Goal: Task Accomplishment & Management: Use online tool/utility

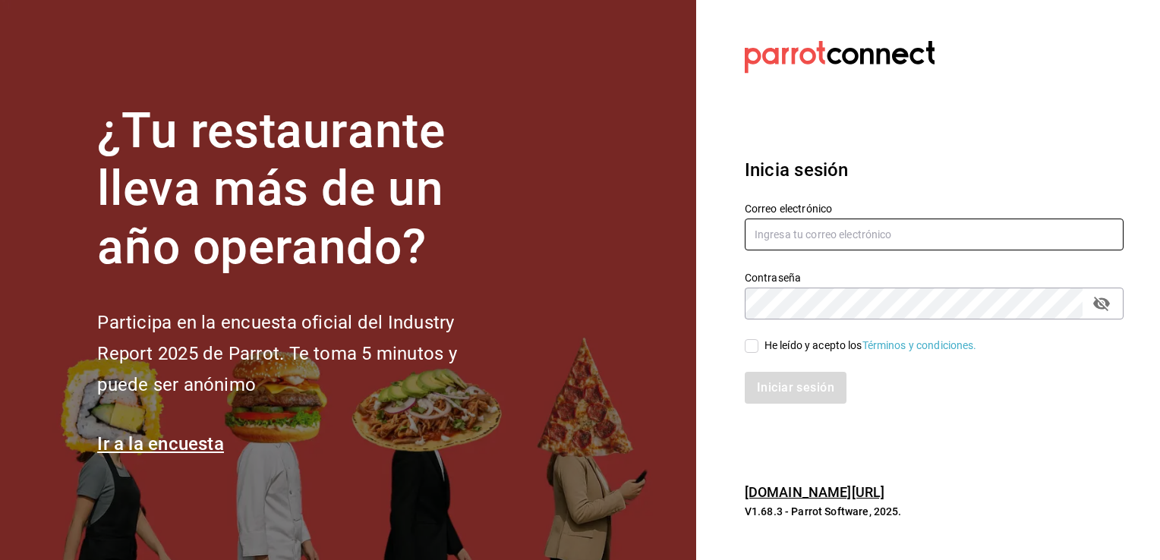
click at [843, 233] on input "text" at bounding box center [934, 235] width 379 height 32
type input "[EMAIL_ADDRESS][DOMAIN_NAME]"
click at [763, 344] on span "He leído y acepto los Términos y condiciones." at bounding box center [867, 346] width 219 height 16
click at [758, 344] on input "He leído y acepto los Términos y condiciones." at bounding box center [752, 346] width 14 height 14
checkbox input "true"
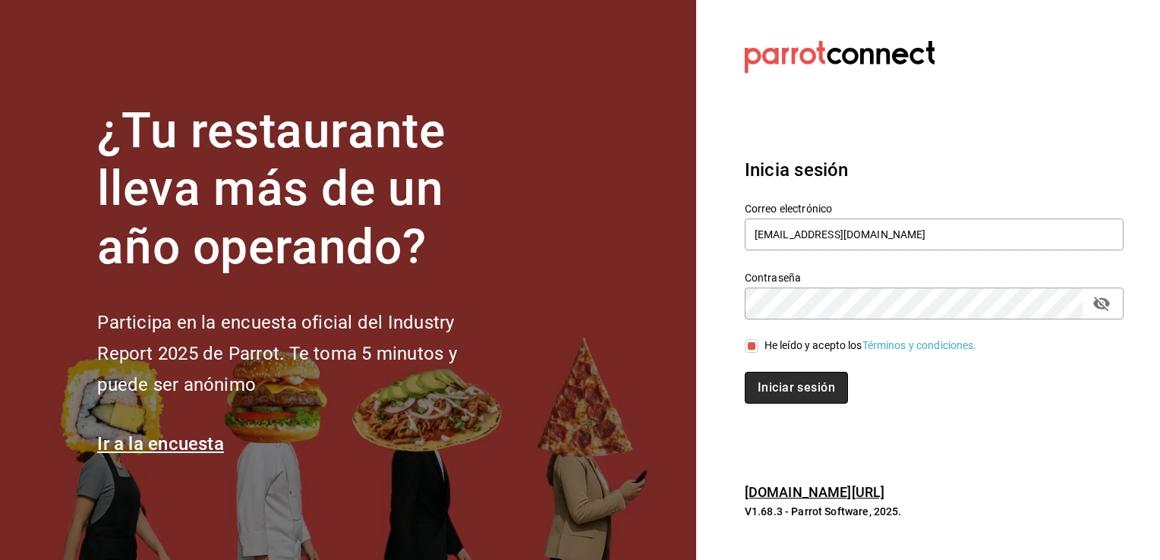
click at [776, 385] on button "Iniciar sesión" at bounding box center [796, 388] width 103 height 32
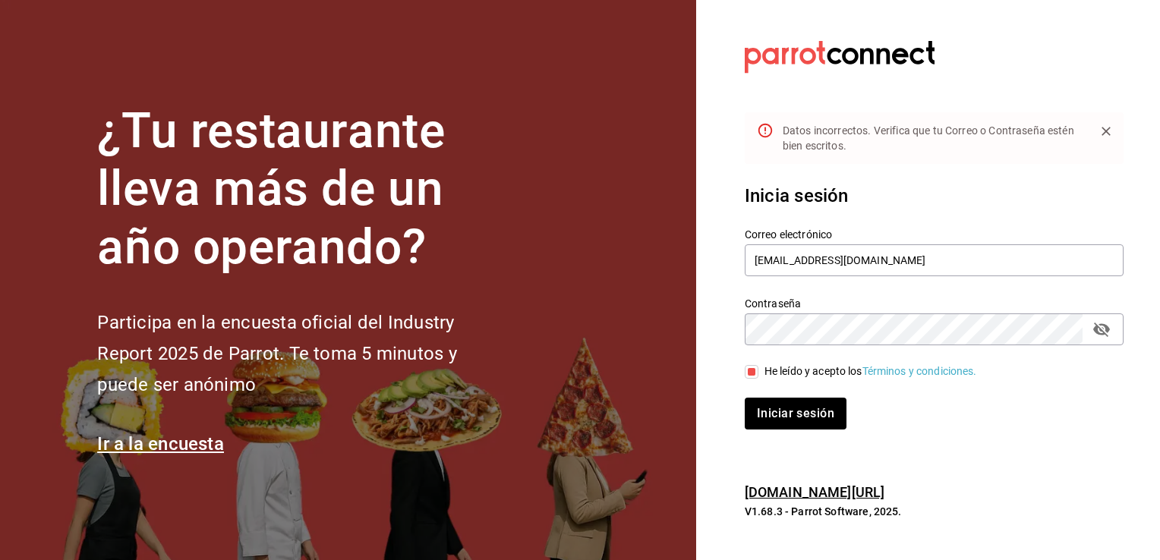
click at [1093, 329] on icon "passwordField" at bounding box center [1101, 329] width 18 height 18
click at [817, 420] on button "Iniciar sesión" at bounding box center [796, 414] width 103 height 32
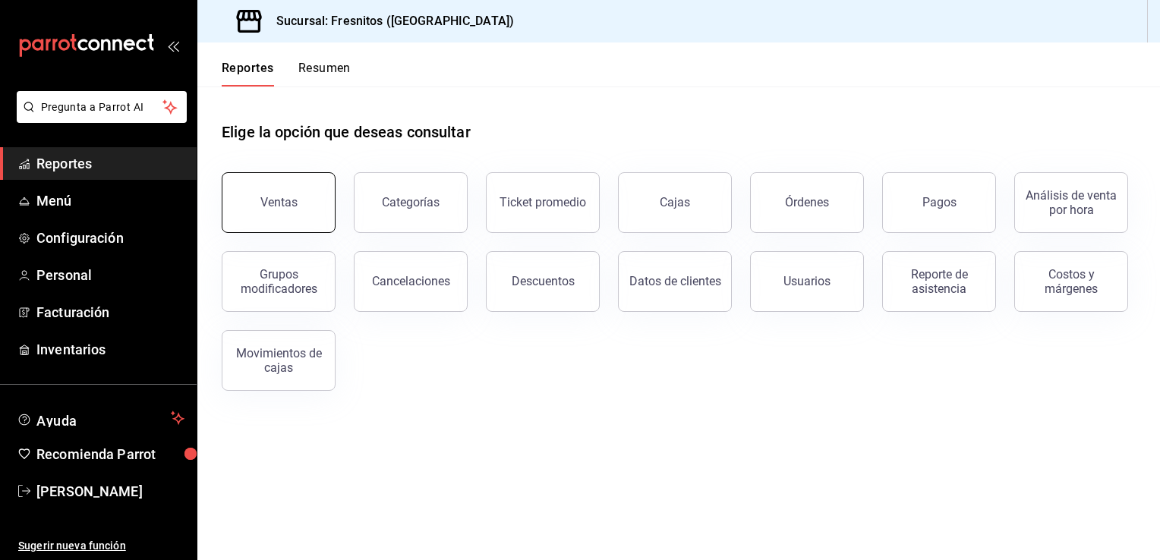
click at [291, 206] on div "Ventas" at bounding box center [278, 202] width 37 height 14
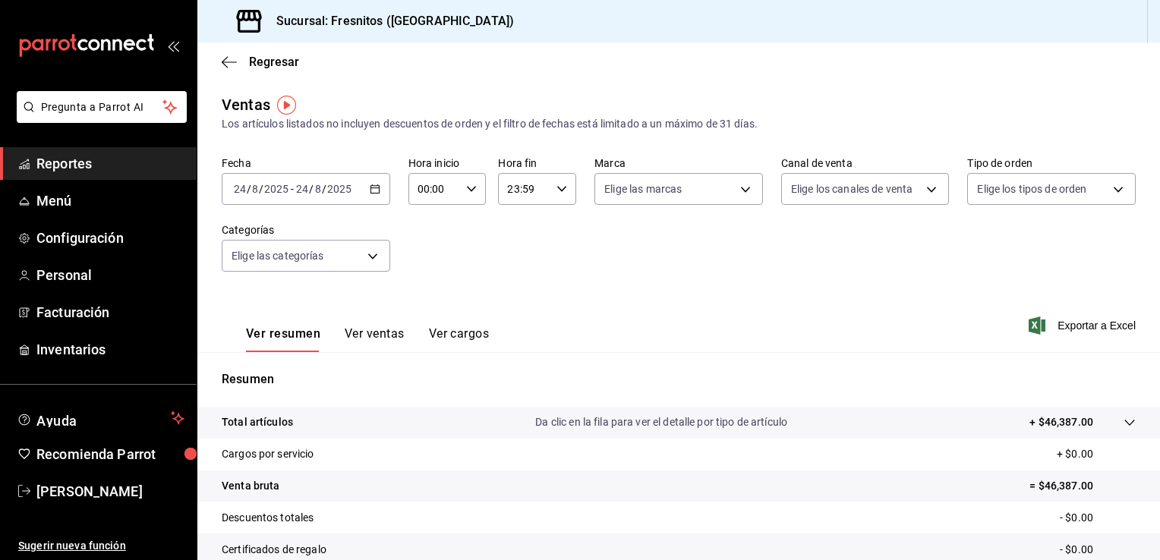
click at [370, 187] on \(Stroke\) "button" at bounding box center [374, 187] width 8 height 1
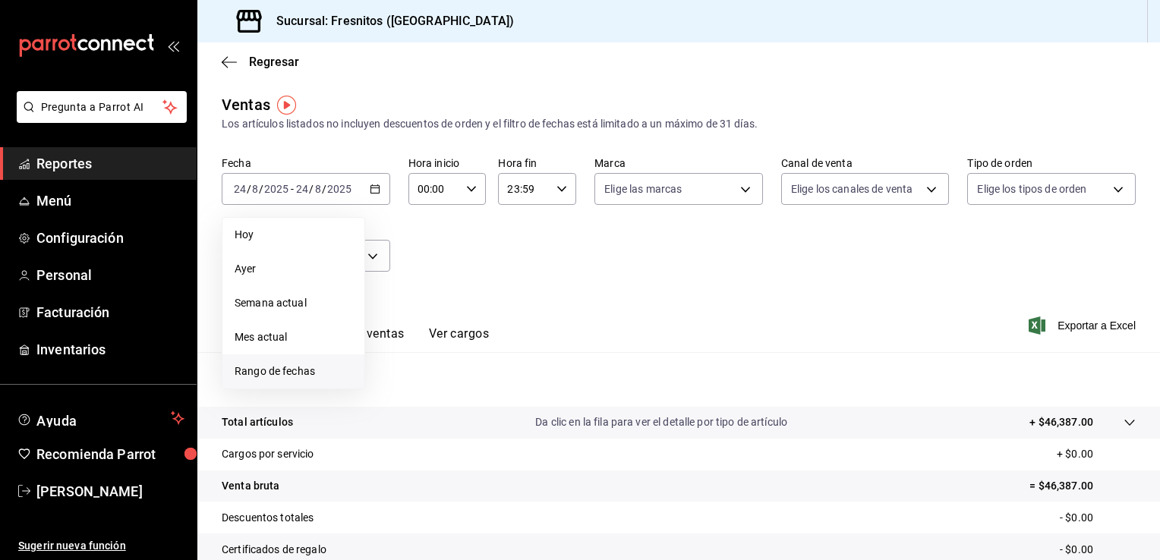
click at [301, 365] on span "Rango de fechas" at bounding box center [294, 372] width 118 height 16
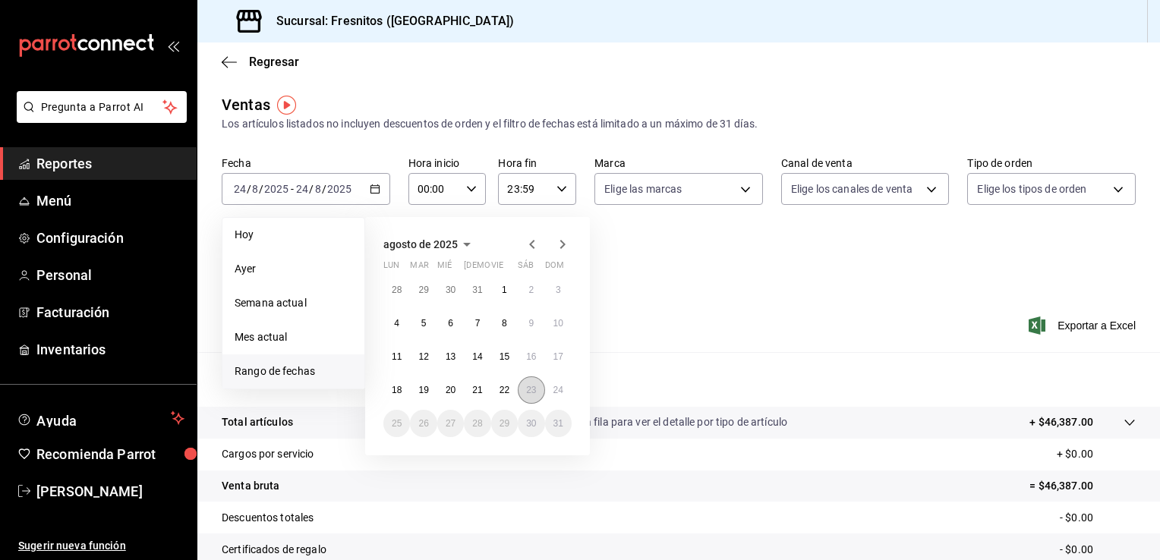
click at [537, 391] on button "23" at bounding box center [531, 389] width 27 height 27
click at [562, 386] on abbr "24" at bounding box center [558, 390] width 10 height 11
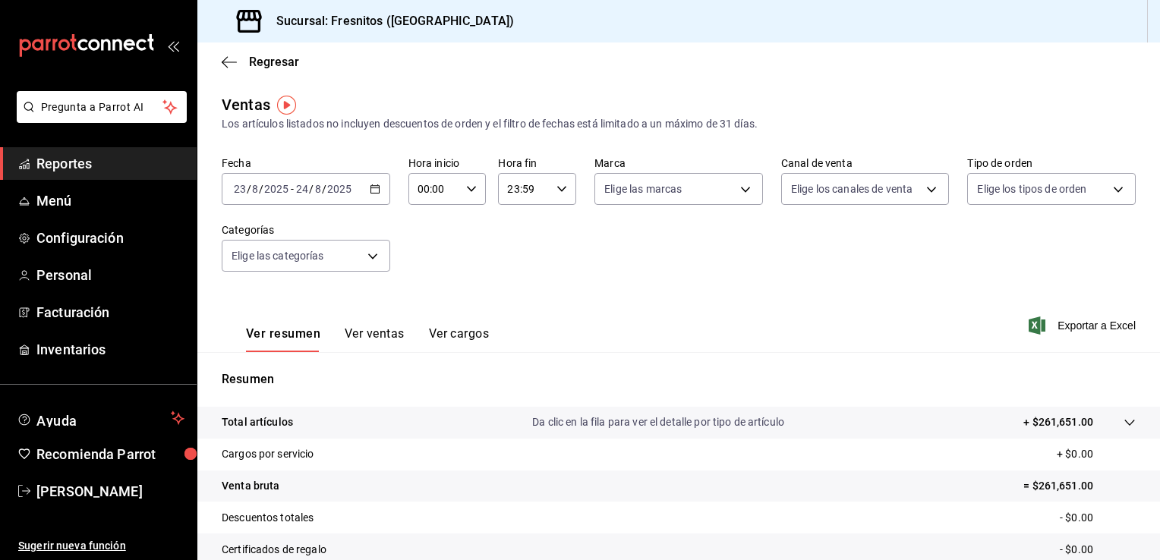
click at [475, 193] on div "00:00 Hora inicio" at bounding box center [447, 189] width 78 height 32
click at [428, 250] on span "12" at bounding box center [425, 244] width 14 height 12
type input "12:00"
click at [546, 192] on div at bounding box center [580, 280] width 1160 height 560
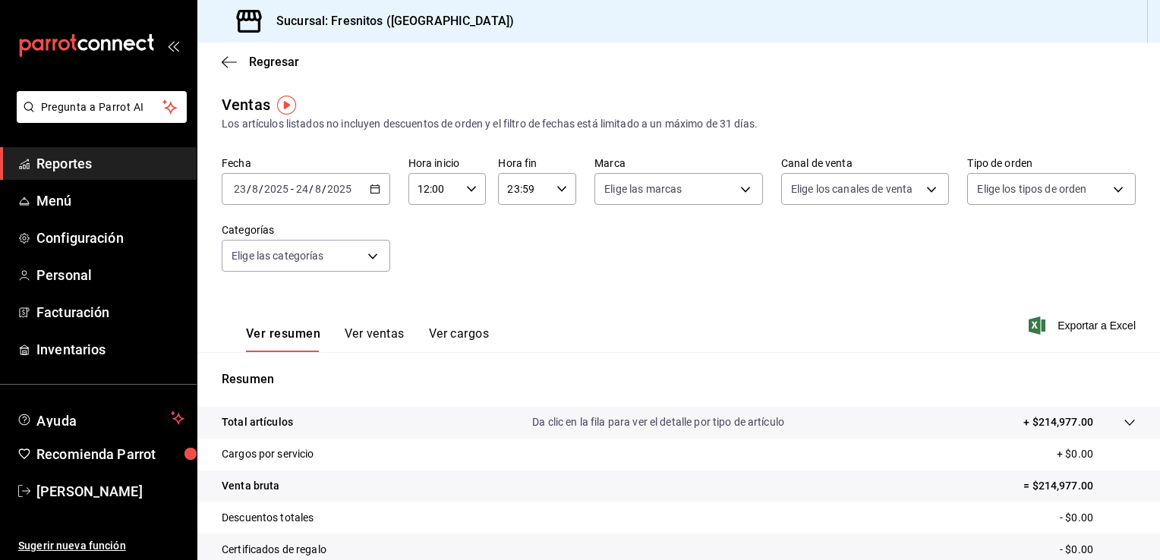
click at [556, 192] on icon "button" at bounding box center [561, 189] width 11 height 11
click at [517, 263] on button "12" at bounding box center [514, 247] width 33 height 30
click at [559, 184] on div at bounding box center [580, 280] width 1160 height 560
click at [559, 184] on icon "button" at bounding box center [561, 189] width 11 height 11
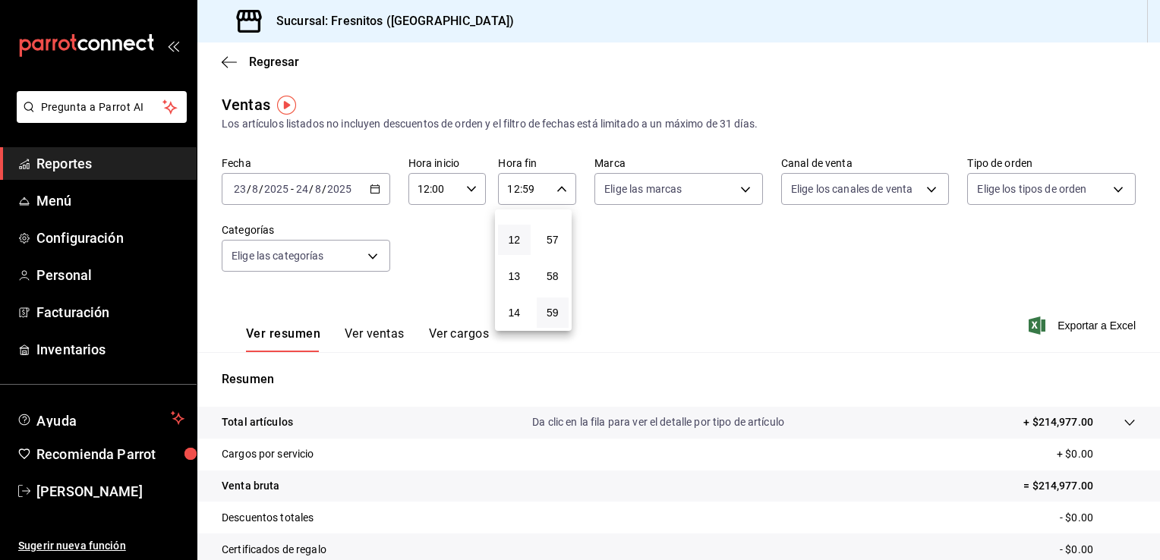
scroll to position [422, 0]
click at [518, 219] on button "11" at bounding box center [514, 206] width 33 height 30
type input "11:59"
click at [348, 260] on div at bounding box center [580, 280] width 1160 height 560
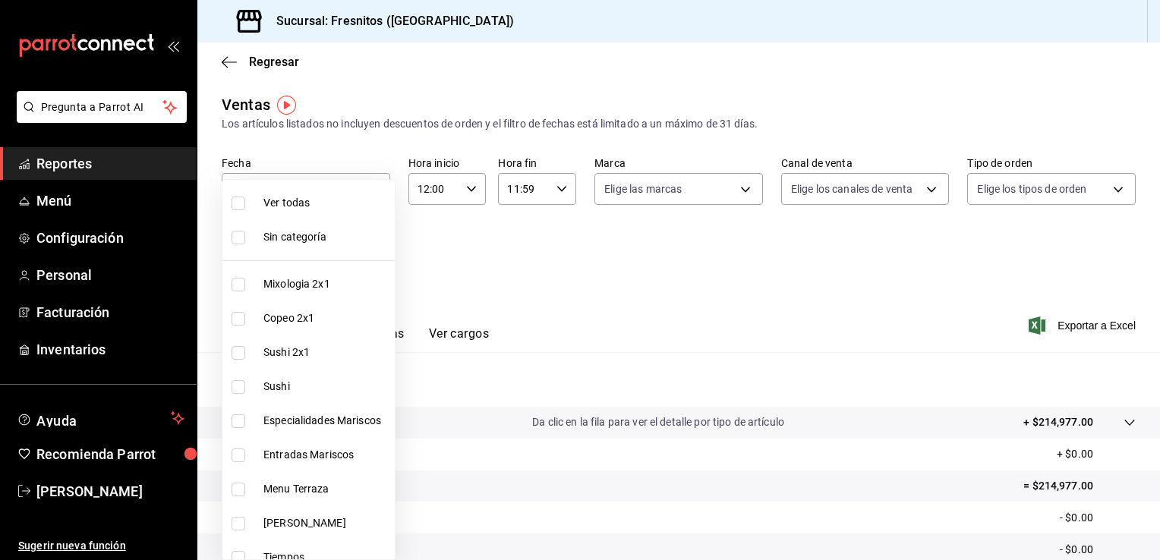
click at [361, 260] on body "Pregunta a Parrot AI Reportes Menú Configuración Personal Facturación Inventari…" at bounding box center [580, 280] width 1160 height 560
click at [240, 282] on input "checkbox" at bounding box center [238, 285] width 14 height 14
checkbox input "true"
type input "7d100b0d-2c83-4aba-9ad4-2314331440d9"
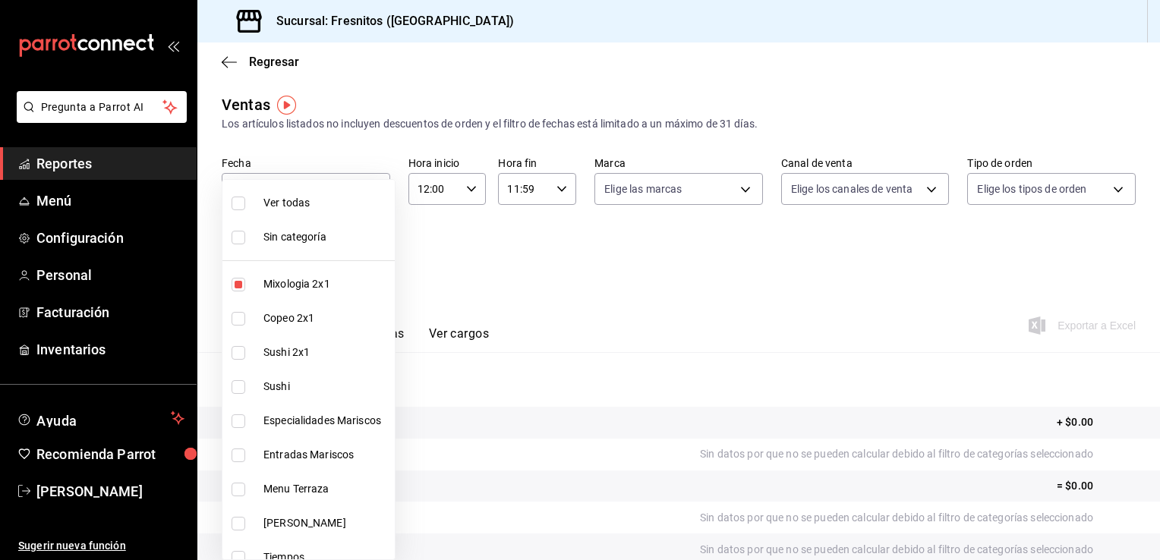
click at [238, 317] on input "checkbox" at bounding box center [238, 319] width 14 height 14
checkbox input "true"
type input "7d100b0d-2c83-4aba-9ad4-2314331440d9,aa9f6460-d446-4816-9026-2ee33e945084"
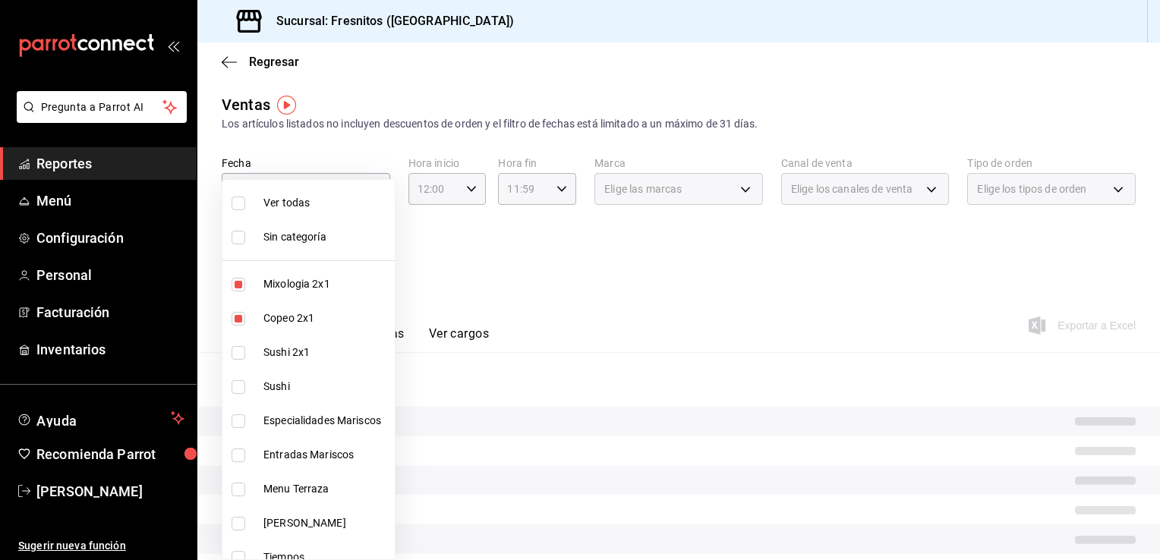
click at [239, 352] on input "checkbox" at bounding box center [238, 353] width 14 height 14
checkbox input "true"
type input "7d100b0d-2c83-4aba-9ad4-2314331440d9,aa9f6460-d446-4816-9026-2ee33e945084,dcc95…"
click at [243, 384] on input "checkbox" at bounding box center [238, 387] width 14 height 14
checkbox input "true"
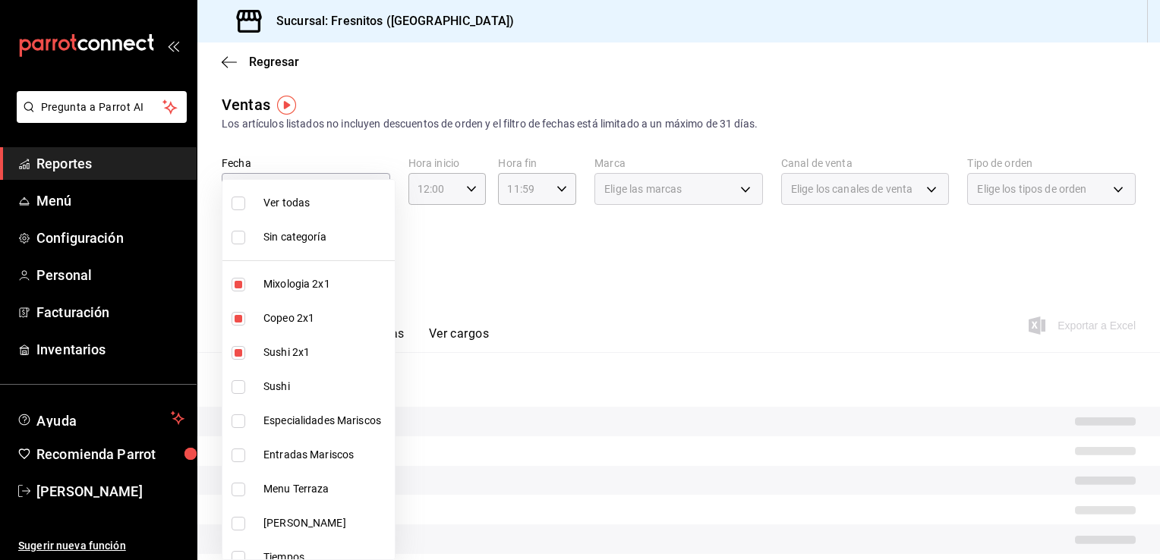
type input "7d100b0d-2c83-4aba-9ad4-2314331440d9,aa9f6460-d446-4816-9026-2ee33e945084,dcc95…"
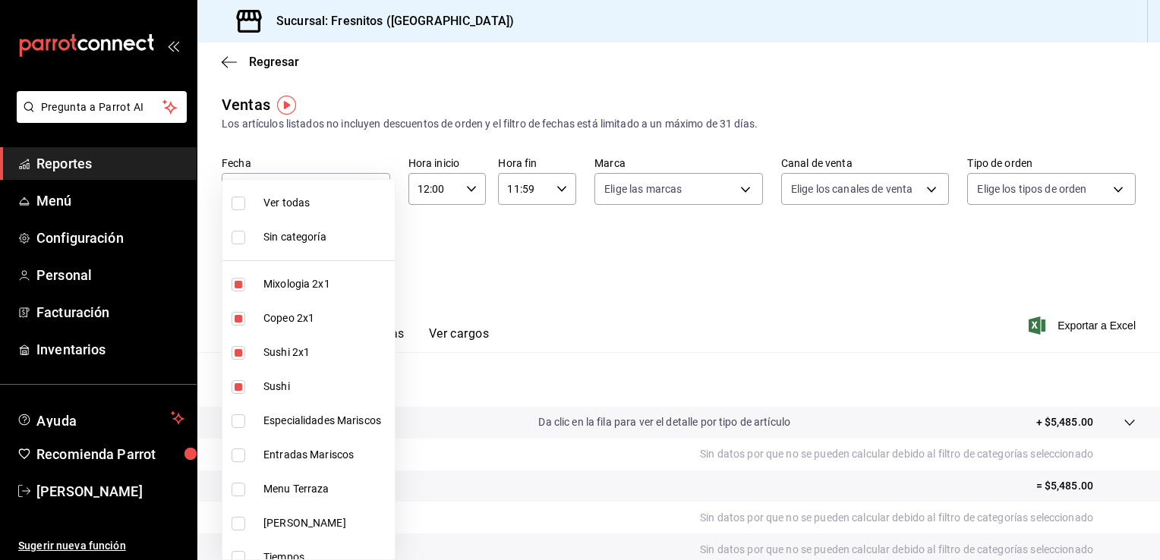
click at [241, 426] on input "checkbox" at bounding box center [238, 421] width 14 height 14
checkbox input "true"
type input "7d100b0d-2c83-4aba-9ad4-2314331440d9,aa9f6460-d446-4816-9026-2ee33e945084,dcc95…"
click at [239, 451] on input "checkbox" at bounding box center [238, 456] width 14 height 14
checkbox input "true"
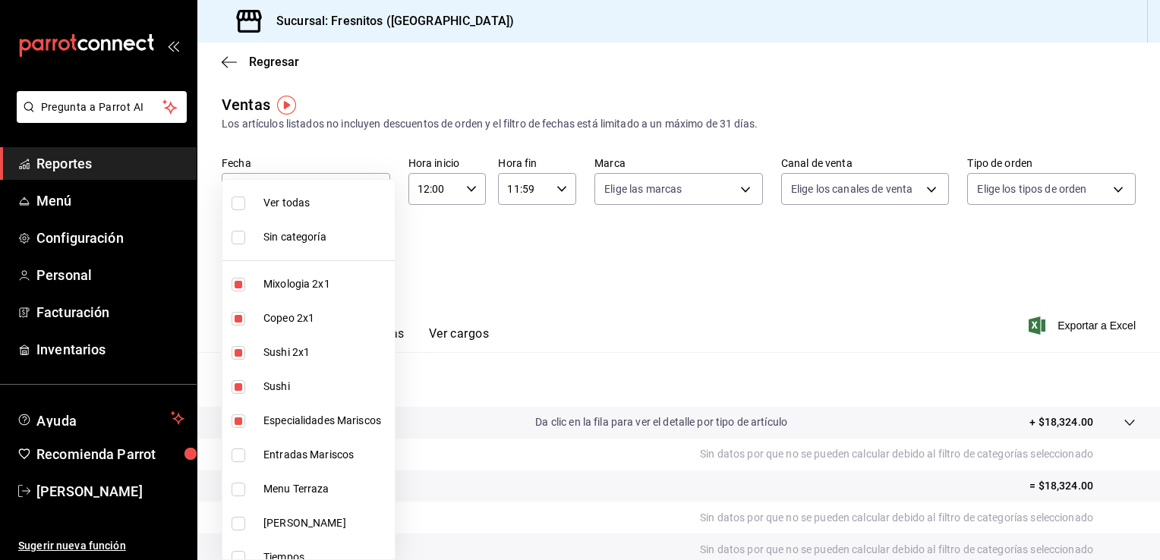
type input "7d100b0d-2c83-4aba-9ad4-2314331440d9,aa9f6460-d446-4816-9026-2ee33e945084,dcc95…"
click at [487, 305] on div at bounding box center [580, 280] width 1160 height 560
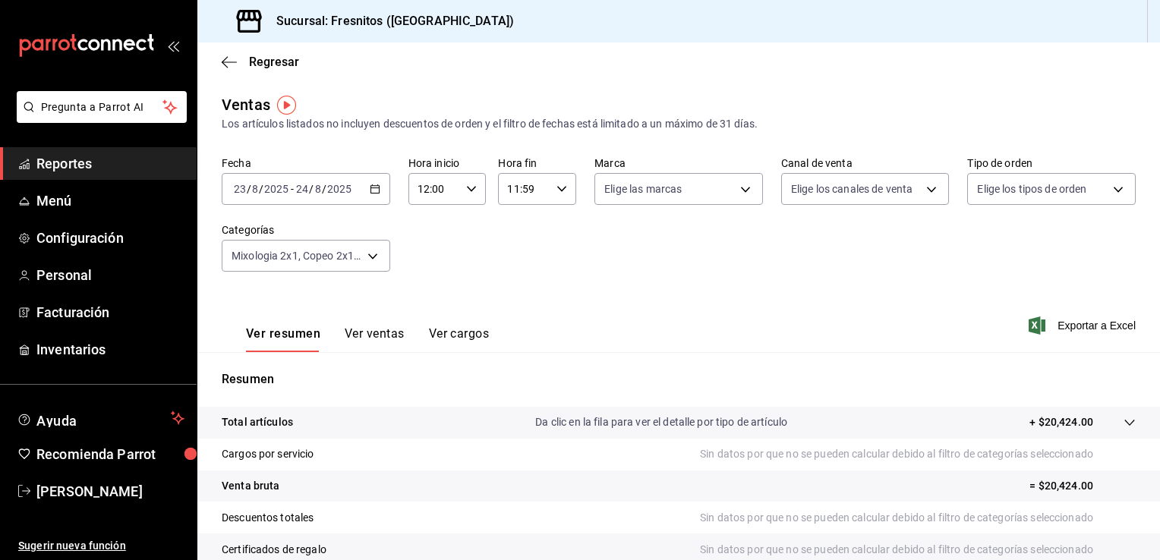
click at [395, 335] on button "Ver ventas" at bounding box center [375, 339] width 60 height 26
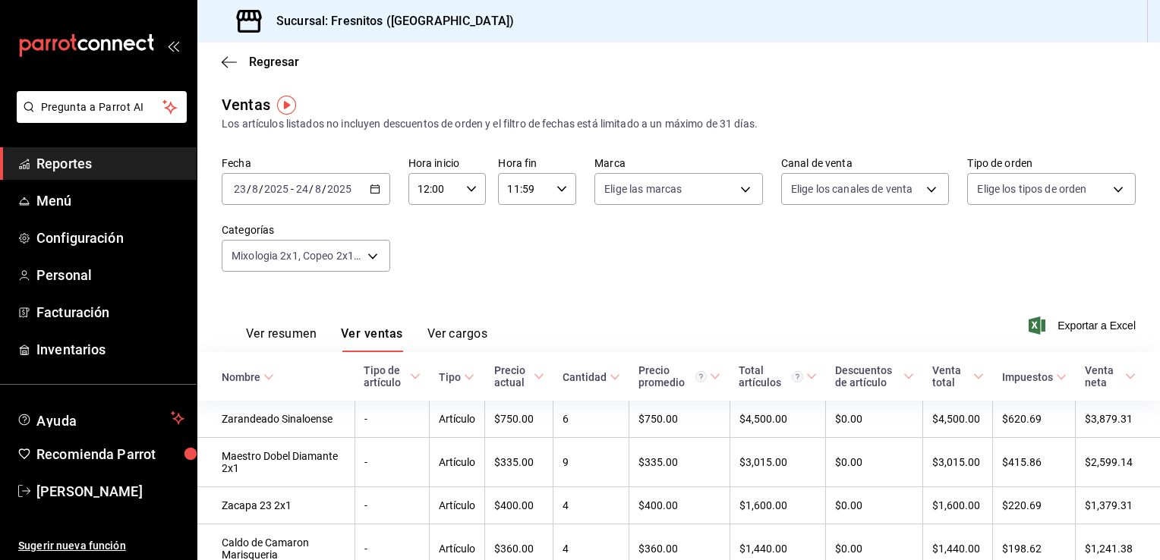
click at [307, 328] on button "Ver resumen" at bounding box center [281, 339] width 71 height 26
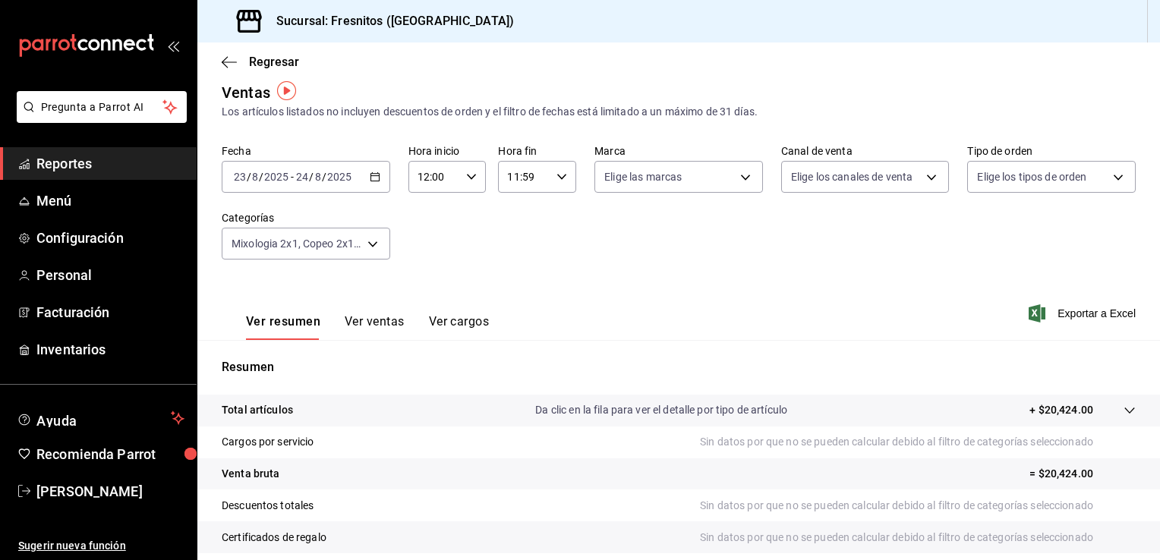
scroll to position [12, 0]
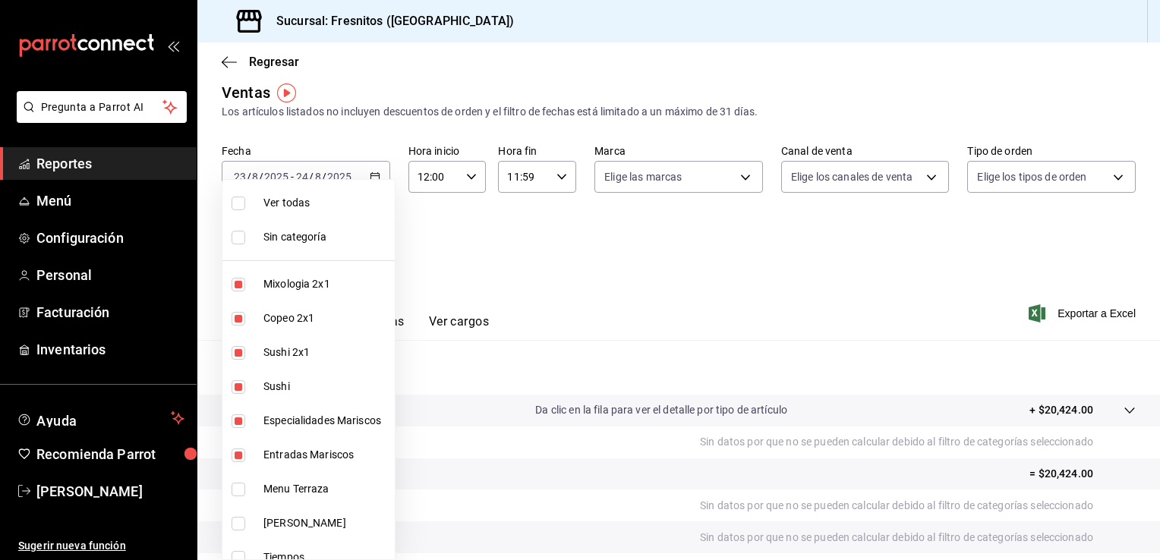
click at [370, 247] on body "Pregunta a Parrot AI Reportes Menú Configuración Personal Facturación Inventari…" at bounding box center [580, 280] width 1160 height 560
drag, startPoint x: 462, startPoint y: 234, endPoint x: 378, endPoint y: 181, distance: 99.6
click at [378, 181] on div "Ver todas Sin categoría Mixologia 2x1 Copeo 2x1 Sushi 2x1 Sushi Especialidades …" at bounding box center [580, 280] width 1160 height 560
click at [378, 181] on ul "Ver todas Sin categoría Mixologia 2x1 Copeo 2x1 Sushi 2x1 Sushi Especialidades …" at bounding box center [308, 369] width 172 height 379
click at [373, 172] on div at bounding box center [580, 280] width 1160 height 560
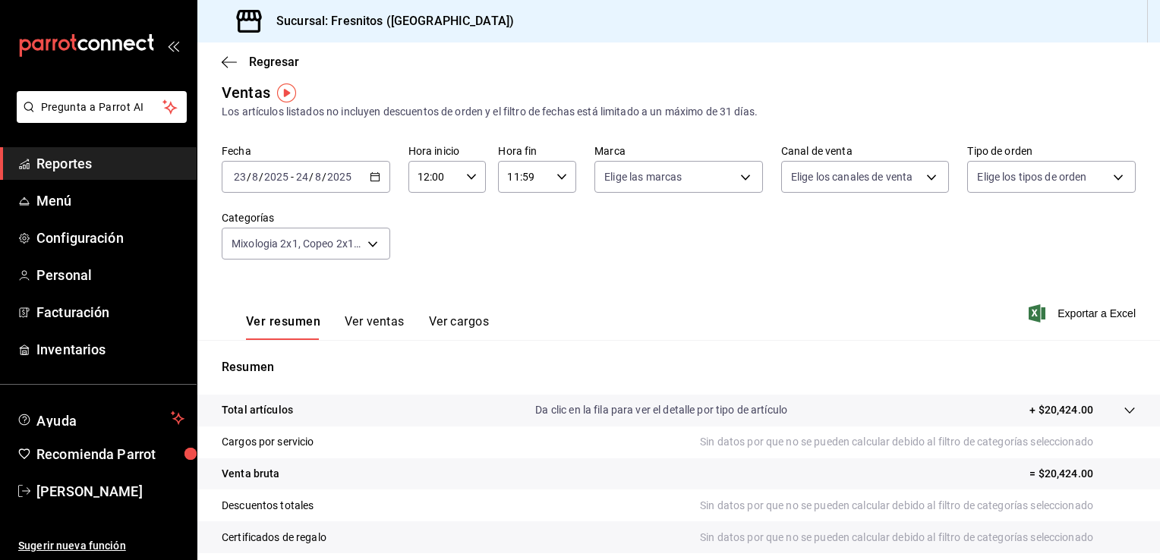
click at [373, 172] on icon "button" at bounding box center [375, 177] width 11 height 11
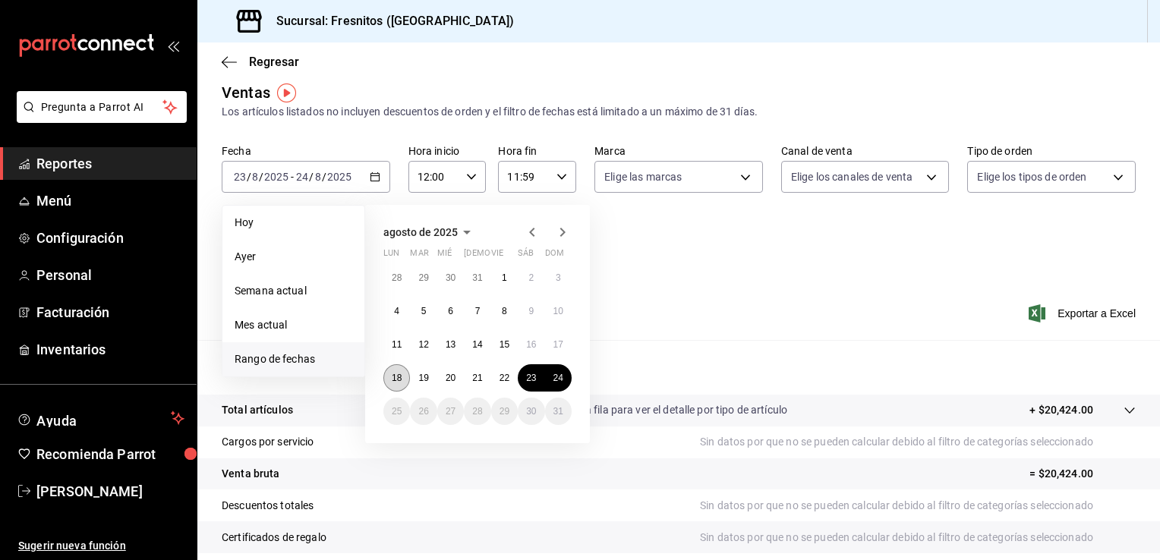
click at [401, 379] on abbr "18" at bounding box center [397, 378] width 10 height 11
click at [559, 379] on abbr "24" at bounding box center [558, 378] width 10 height 11
